Goal: Information Seeking & Learning: Learn about a topic

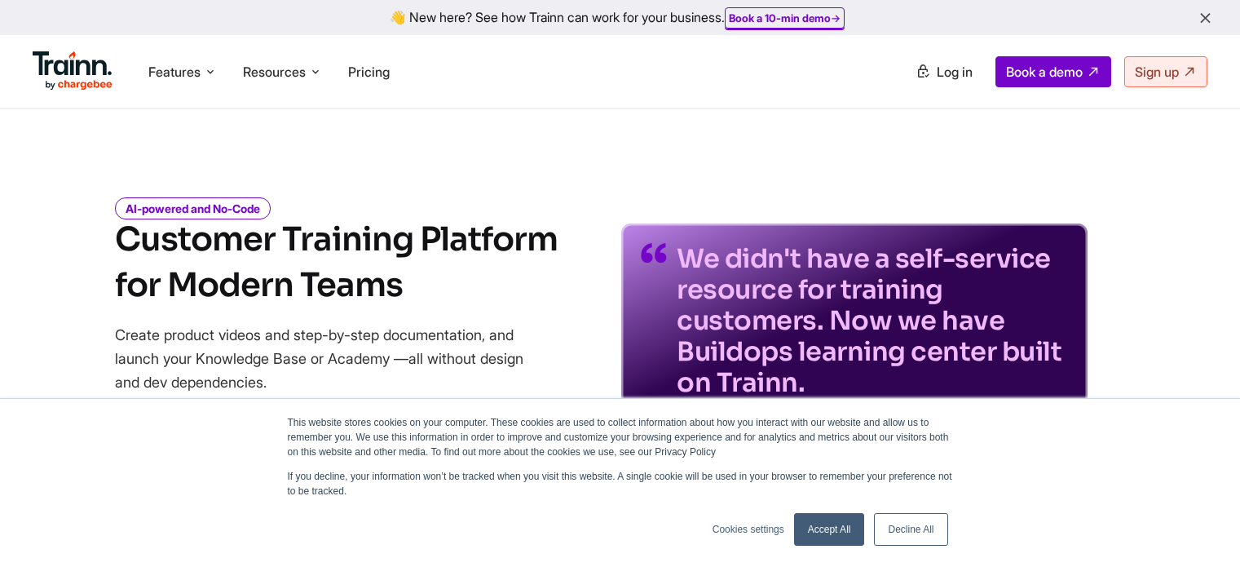
scroll to position [20, 0]
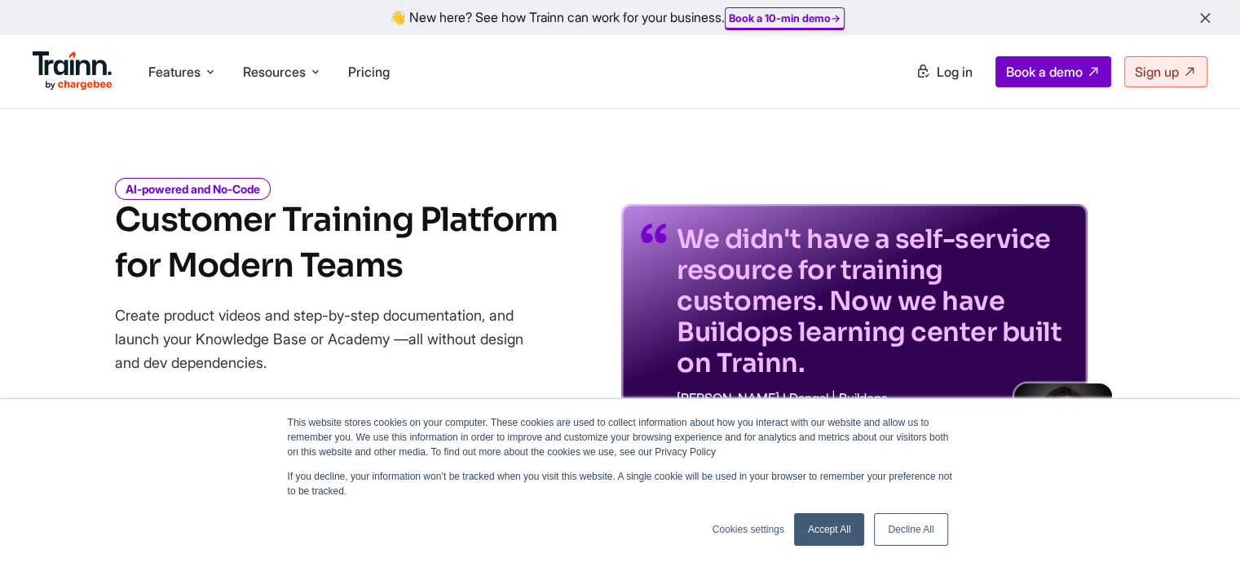
click at [894, 535] on link "Decline All" at bounding box center [910, 529] width 73 height 33
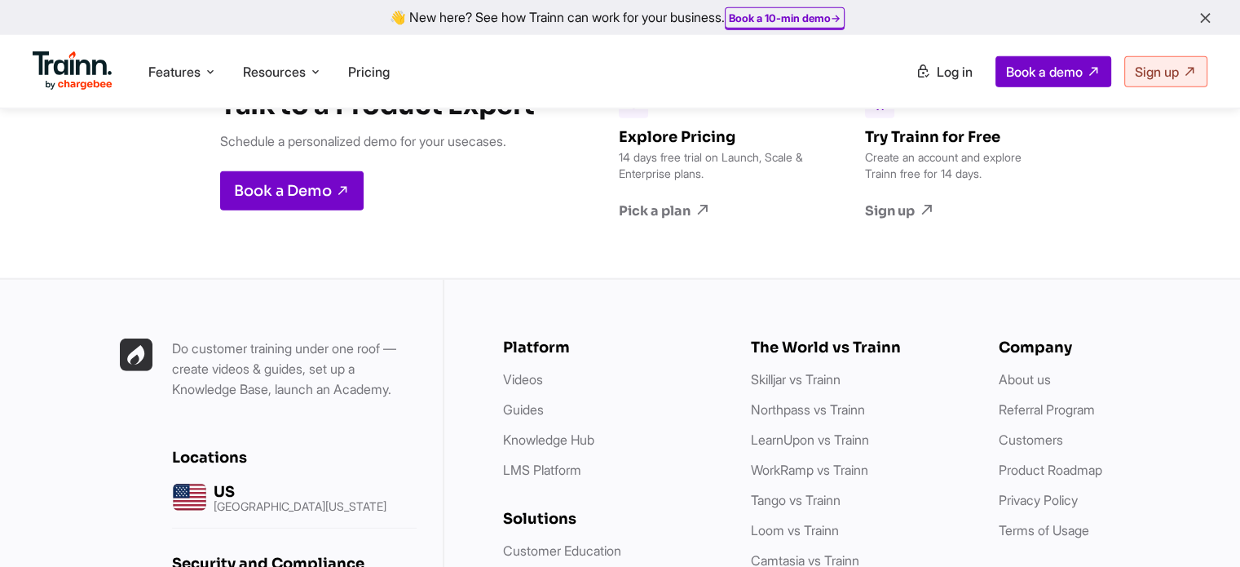
scroll to position [4479, 0]
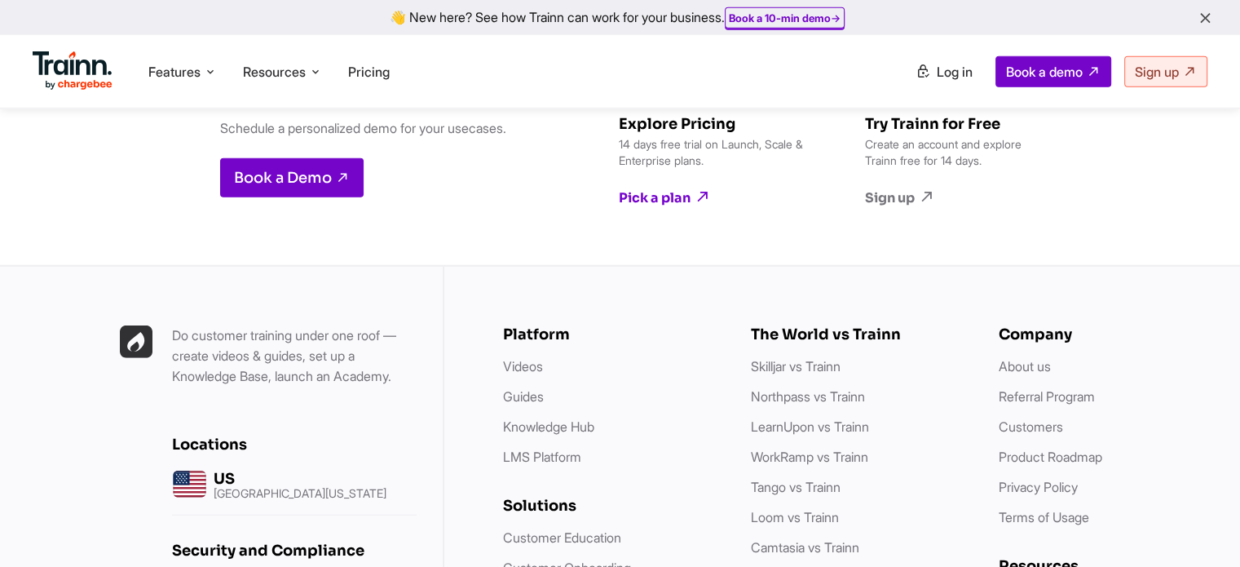
click at [689, 197] on link "Pick a plan" at bounding box center [713, 197] width 188 height 18
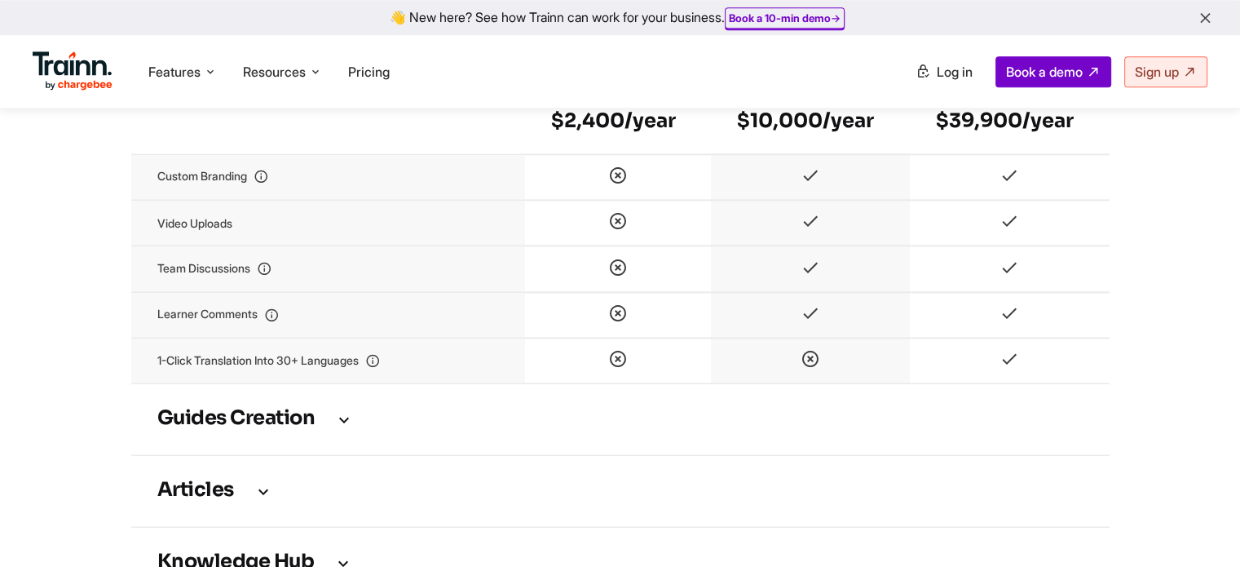
scroll to position [2065, 0]
click at [345, 426] on icon at bounding box center [344, 417] width 20 height 18
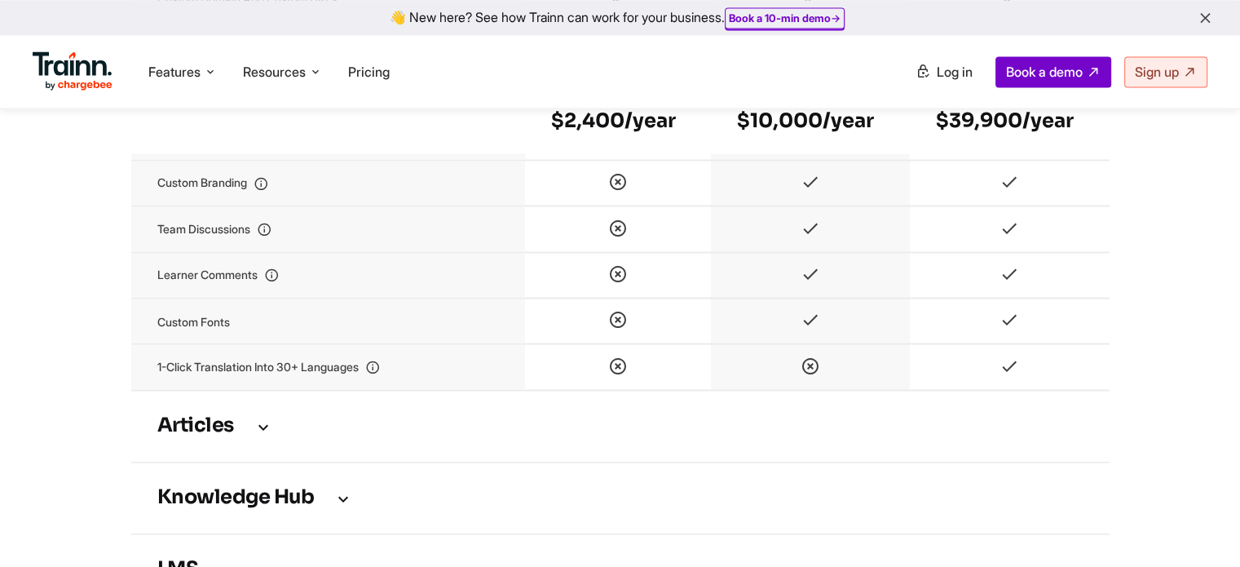
scroll to position [2957, 0]
click at [358, 434] on h3 "Articles" at bounding box center [620, 425] width 926 height 18
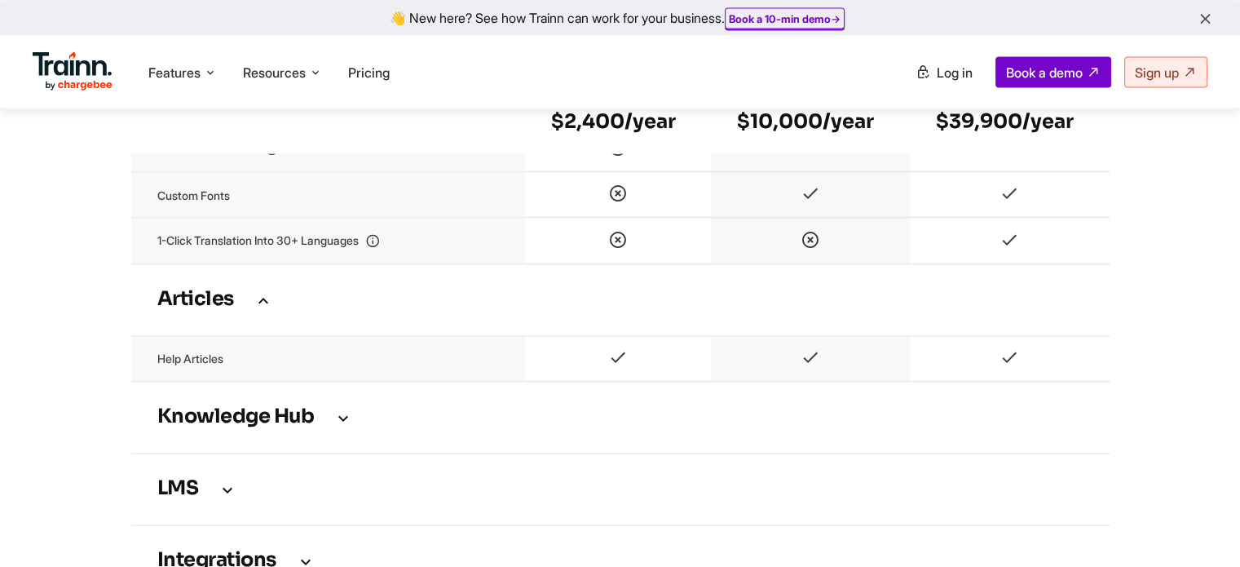
scroll to position [3084, 0]
click at [377, 425] on h3 "Knowledge Hub" at bounding box center [620, 416] width 926 height 18
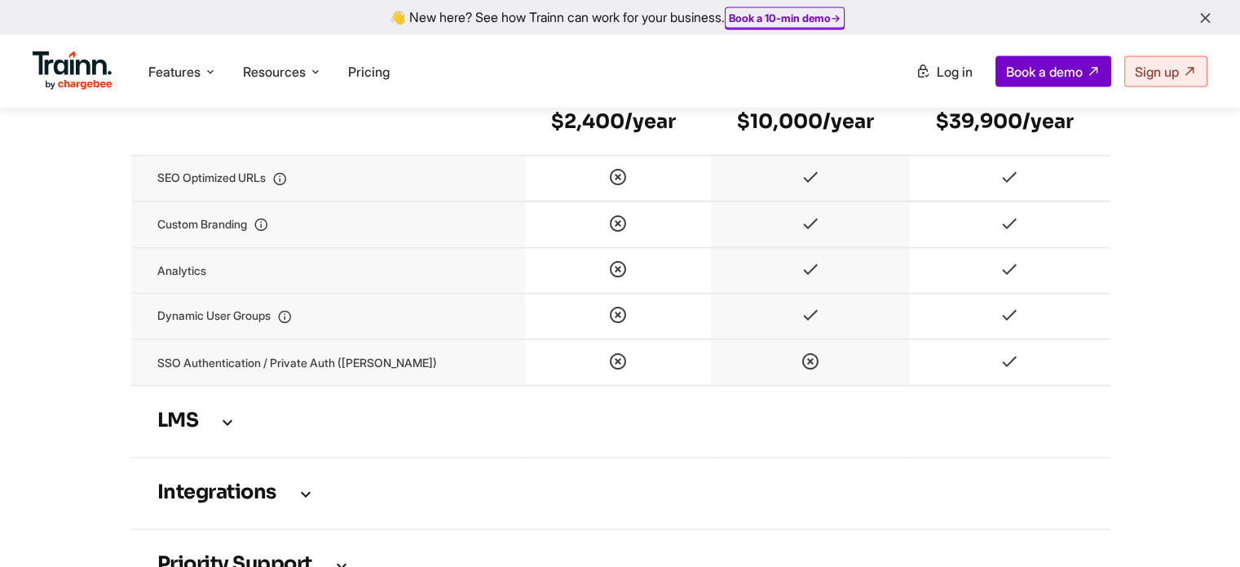
scroll to position [3525, 0]
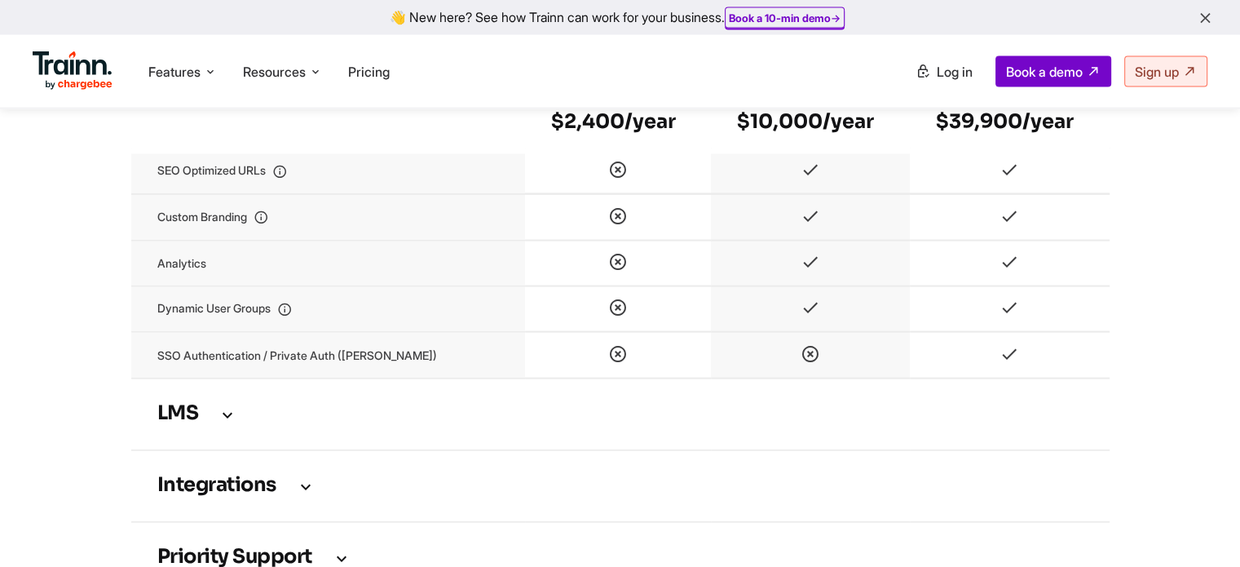
click at [234, 423] on icon at bounding box center [228, 414] width 20 height 18
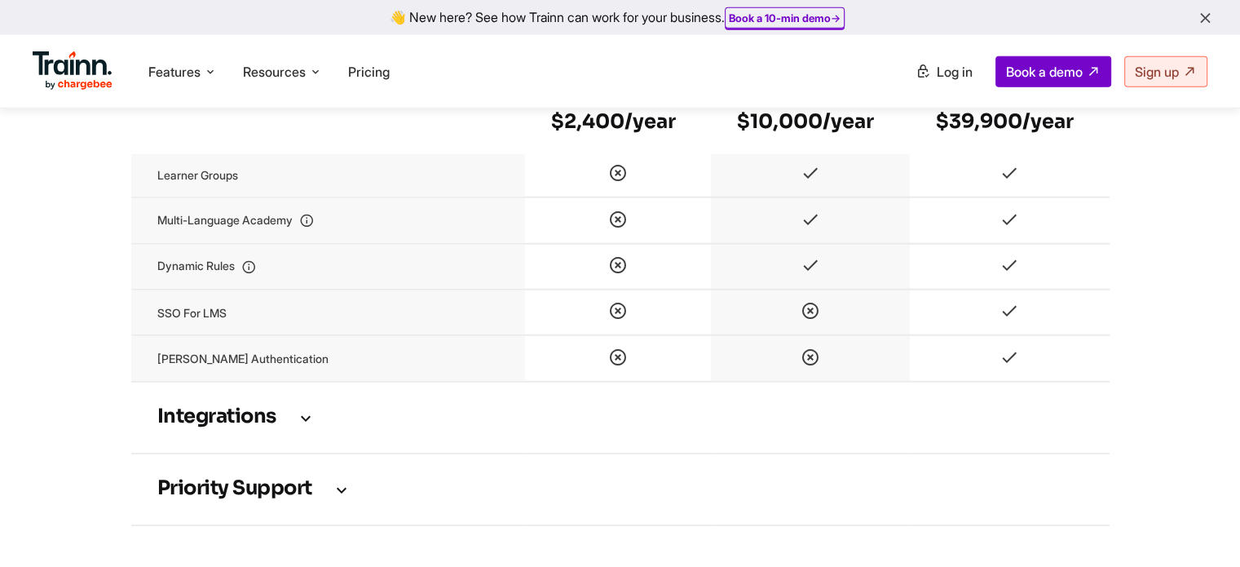
scroll to position [4163, 0]
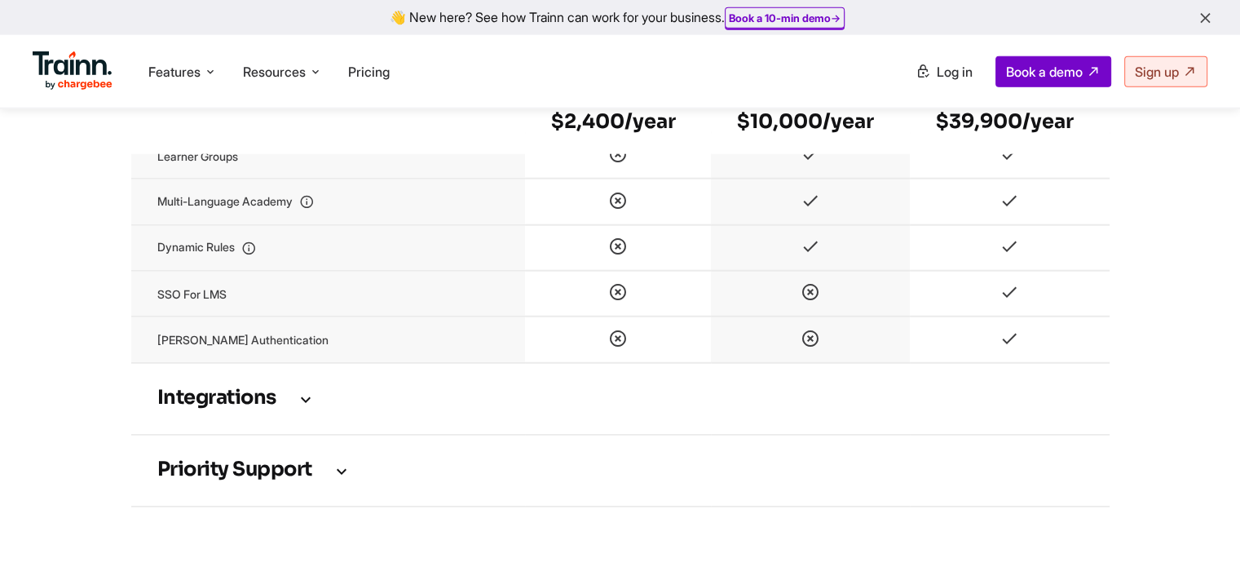
click at [345, 408] on h3 "Integrations" at bounding box center [620, 399] width 926 height 18
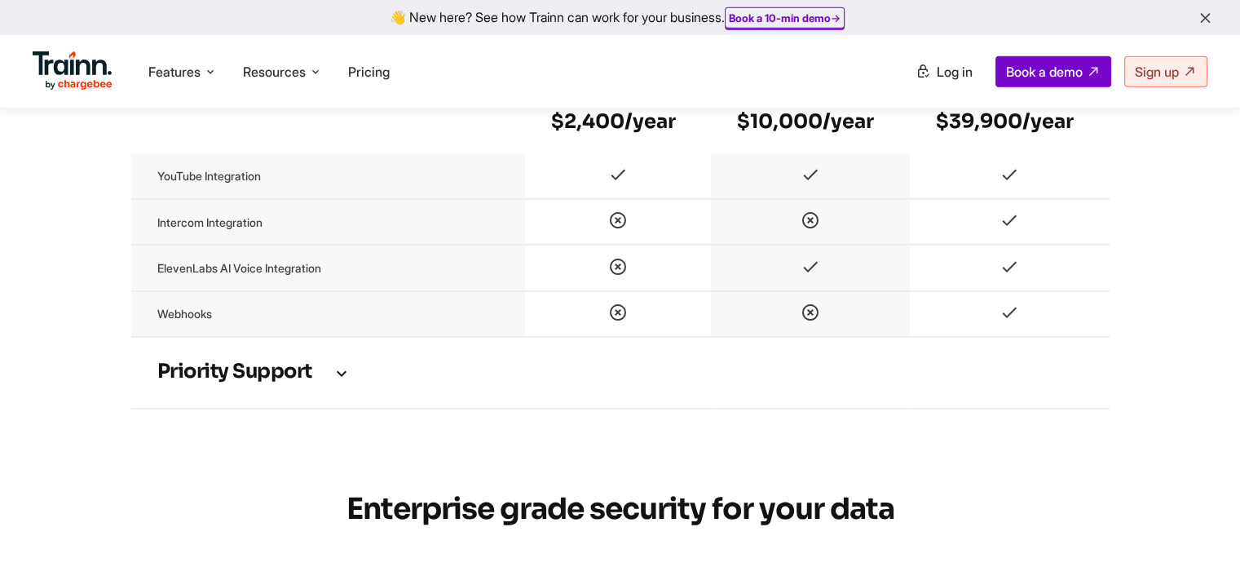
scroll to position [4445, 0]
click at [339, 381] on icon at bounding box center [342, 372] width 20 height 18
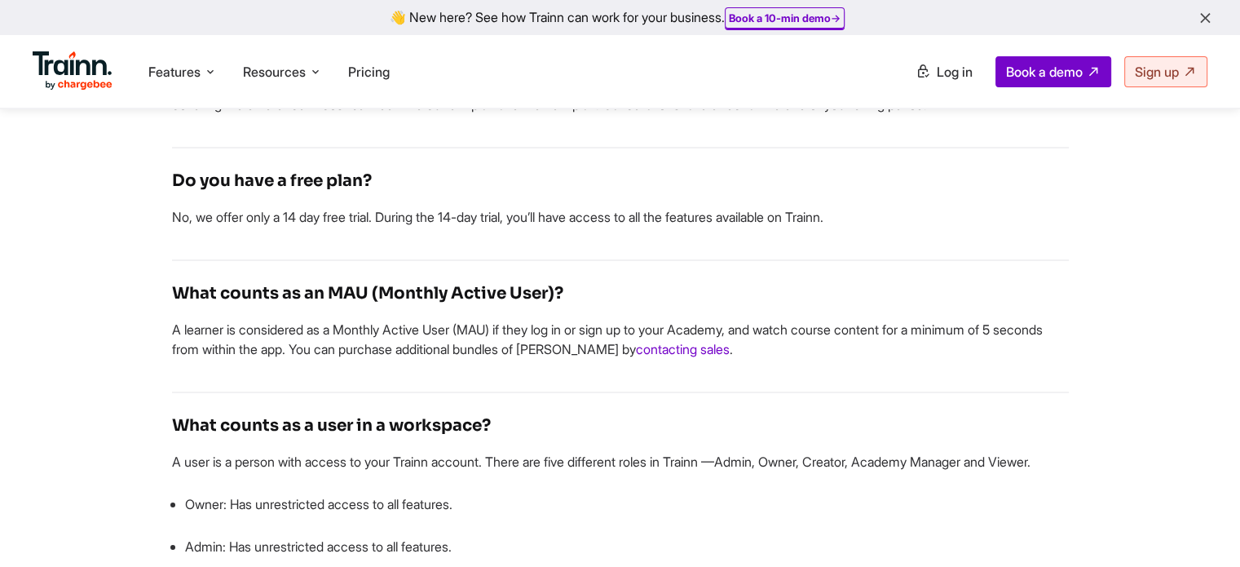
scroll to position [5853, 0]
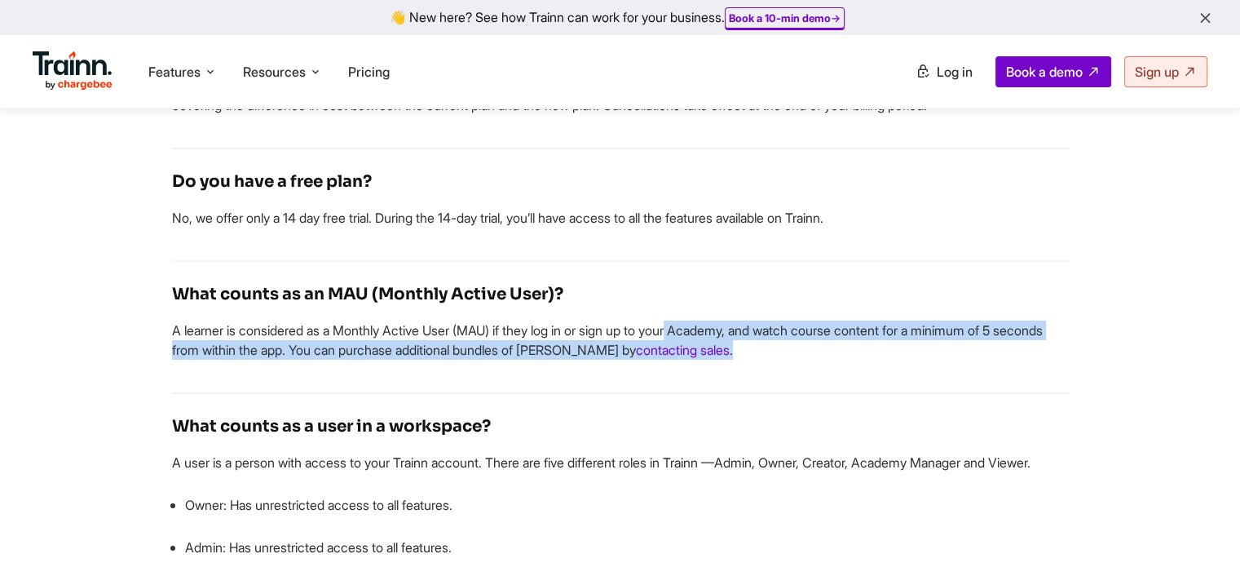
drag, startPoint x: 601, startPoint y: 376, endPoint x: 856, endPoint y: 389, distance: 255.5
click at [856, 360] on p "A learner is considered as a Monthly Active User (MAU) if they log in or sign u…" at bounding box center [620, 339] width 897 height 39
click at [910, 360] on p "A learner is considered as a Monthly Active User (MAU) if they log in or sign u…" at bounding box center [620, 339] width 897 height 39
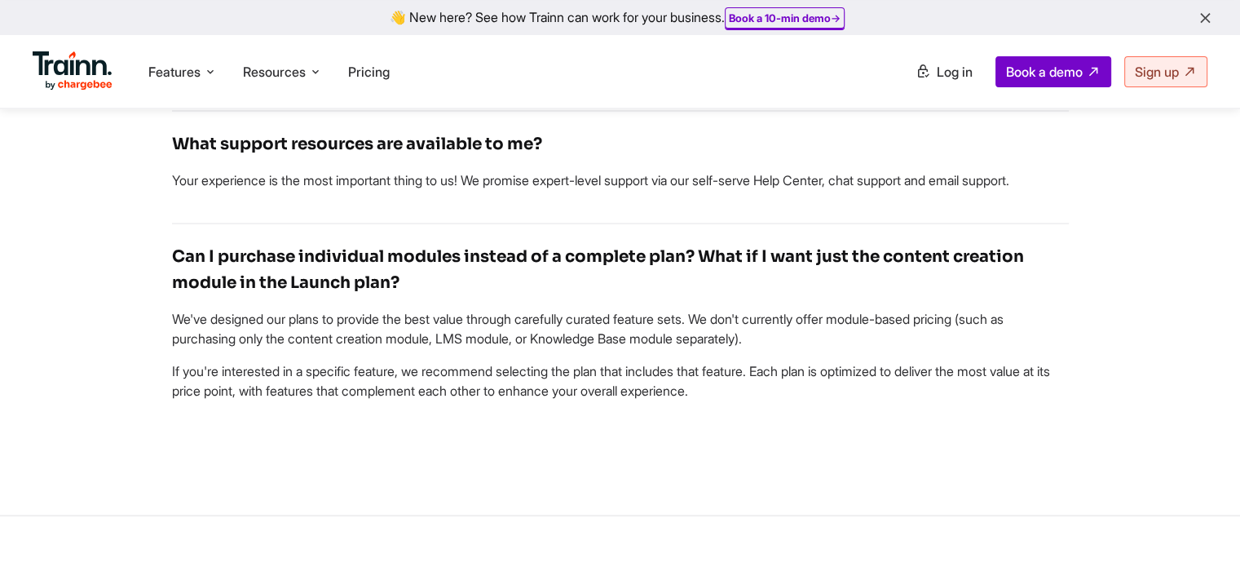
scroll to position [6500, 0]
drag, startPoint x: 365, startPoint y: 407, endPoint x: 541, endPoint y: 403, distance: 176.2
click at [541, 347] on p "We've designed our plans to provide the best value through carefully curated fe…" at bounding box center [620, 327] width 897 height 39
click at [551, 347] on p "We've designed our plans to provide the best value through carefully curated fe…" at bounding box center [620, 327] width 897 height 39
drag, startPoint x: 275, startPoint y: 420, endPoint x: 454, endPoint y: 427, distance: 179.5
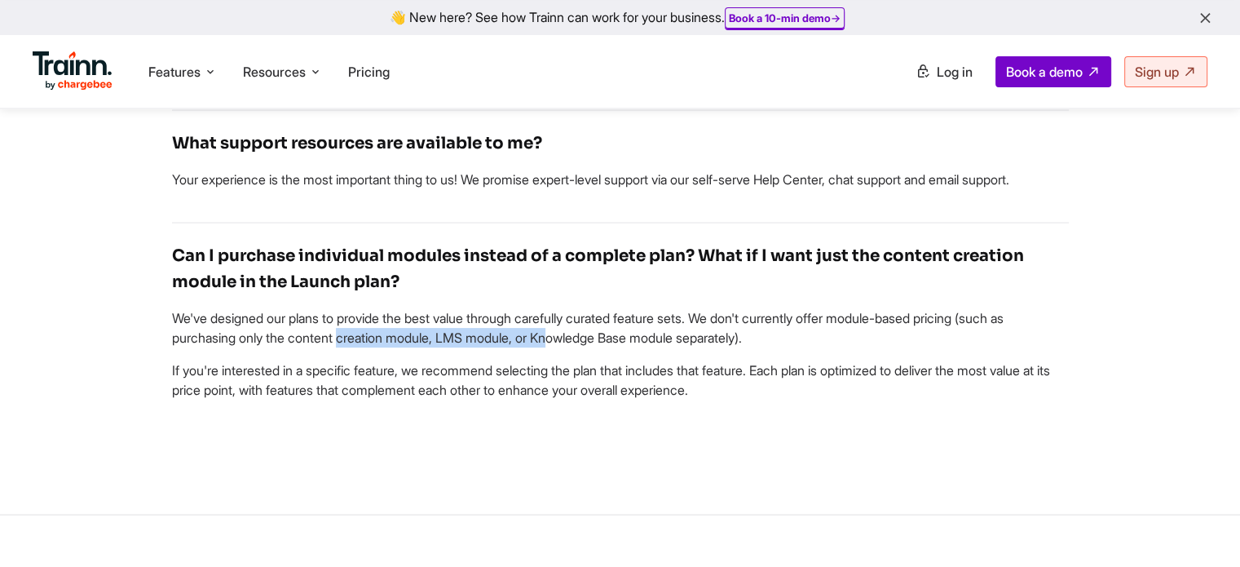
click at [454, 347] on p "We've designed our plans to provide the best value through carefully curated fe…" at bounding box center [620, 327] width 897 height 39
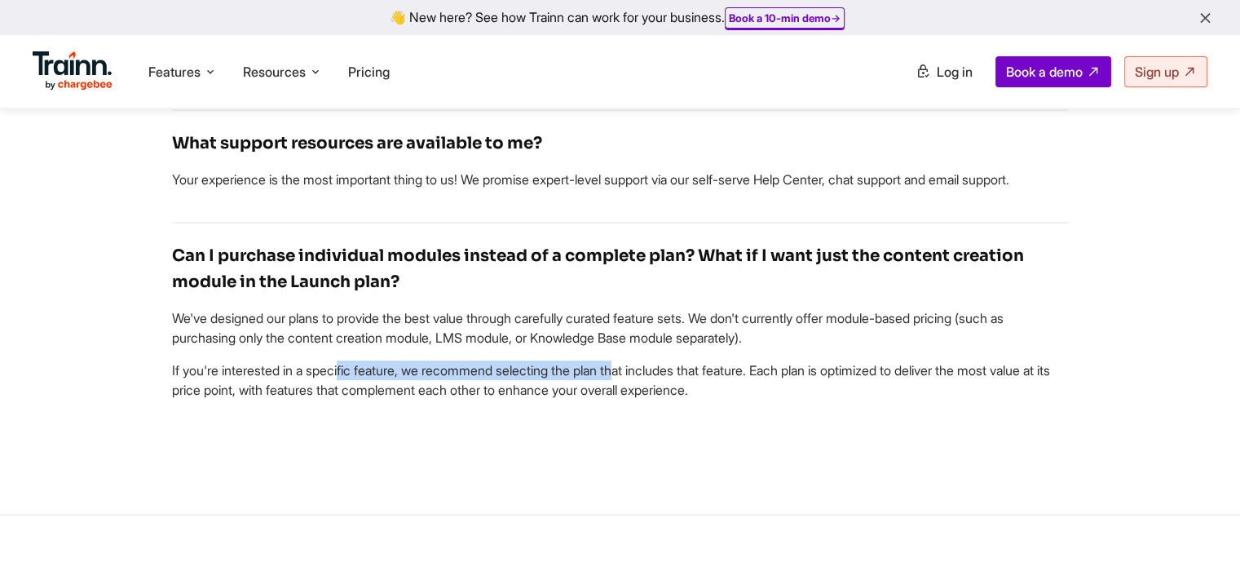
drag, startPoint x: 249, startPoint y: 456, endPoint x: 541, endPoint y: 457, distance: 291.9
click at [541, 400] on p "If you're interested in a specific feature, we recommend selecting the plan tha…" at bounding box center [620, 379] width 897 height 39
click at [542, 400] on p "If you're interested in a specific feature, we recommend selecting the plan tha…" at bounding box center [620, 379] width 897 height 39
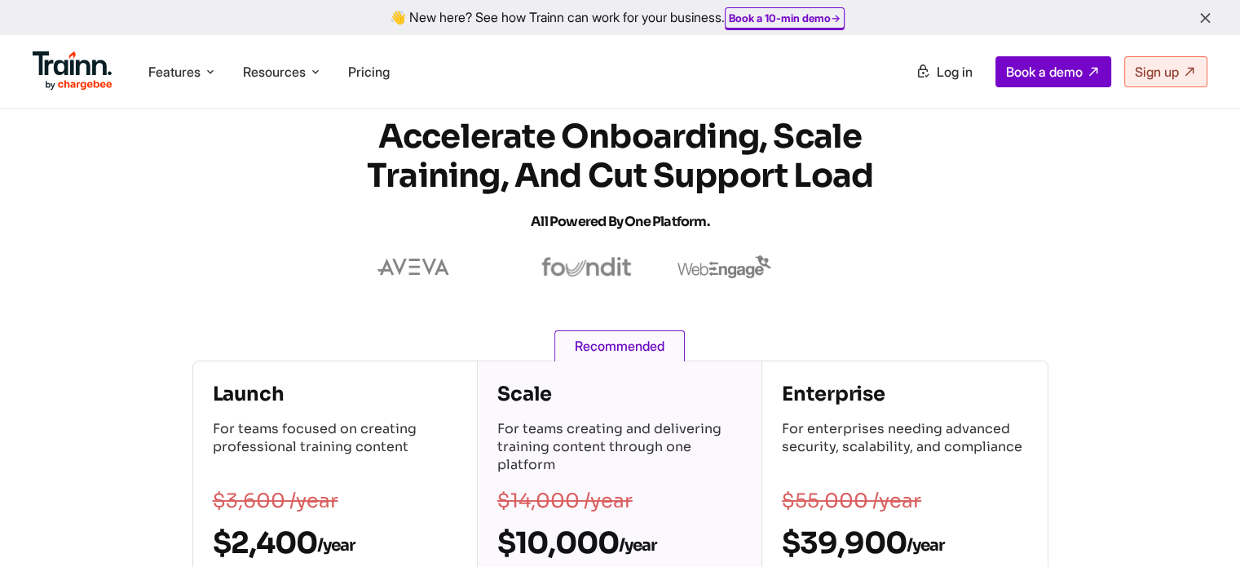
scroll to position [0, 0]
